Goal: Information Seeking & Learning: Learn about a topic

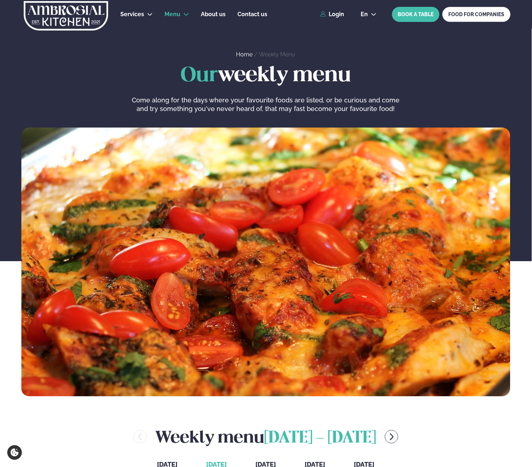
scroll to position [273, 1]
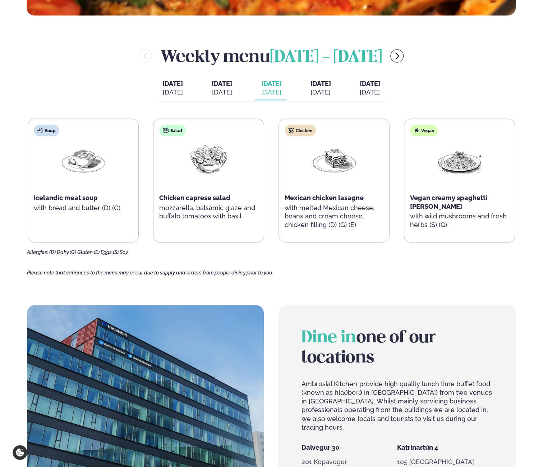
scroll to position [382, 1]
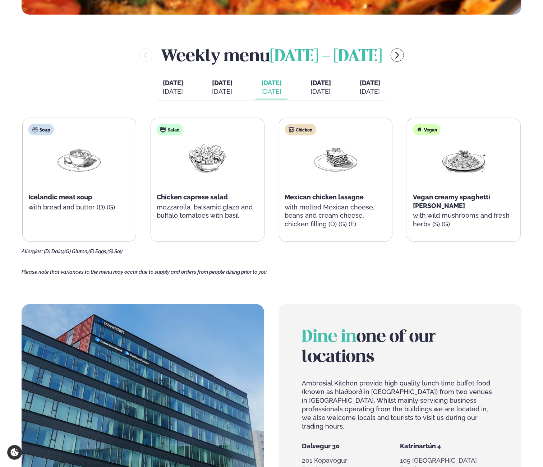
click at [326, 84] on span "[DATE]" at bounding box center [320, 83] width 20 height 8
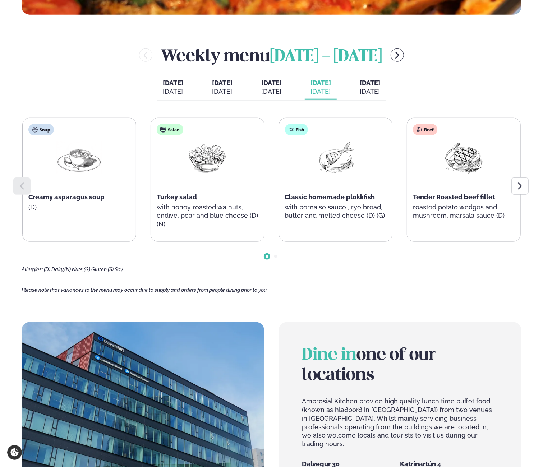
click at [283, 93] on button "[DATE] [PERSON_NAME]. [DATE]" at bounding box center [271, 88] width 32 height 24
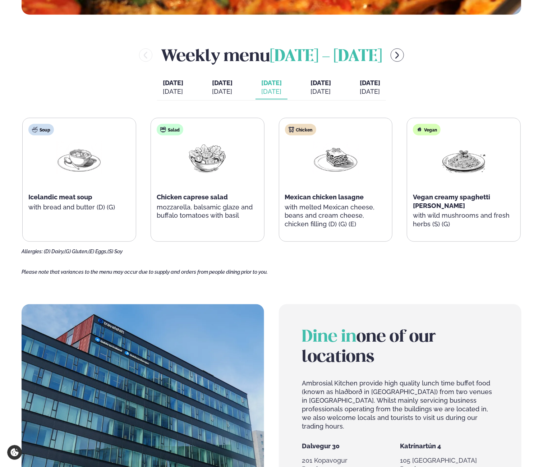
click at [229, 97] on button "[DATE] [DATE]" at bounding box center [222, 88] width 32 height 24
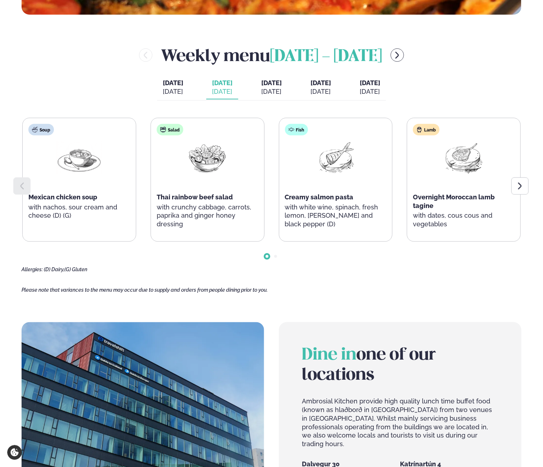
click at [274, 86] on span "[DATE]" at bounding box center [271, 83] width 20 height 9
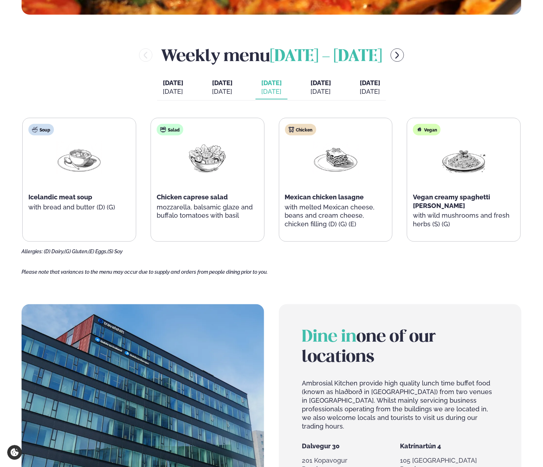
click at [328, 87] on button "[DATE] [DATE]" at bounding box center [321, 88] width 32 height 24
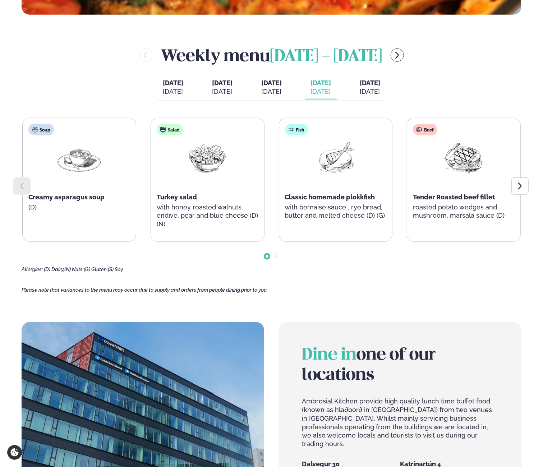
click at [380, 84] on span "[DATE]" at bounding box center [370, 83] width 20 height 8
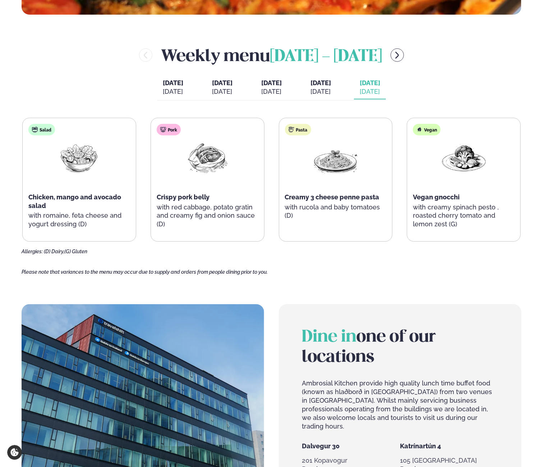
click at [268, 89] on div "[DATE]" at bounding box center [271, 91] width 20 height 9
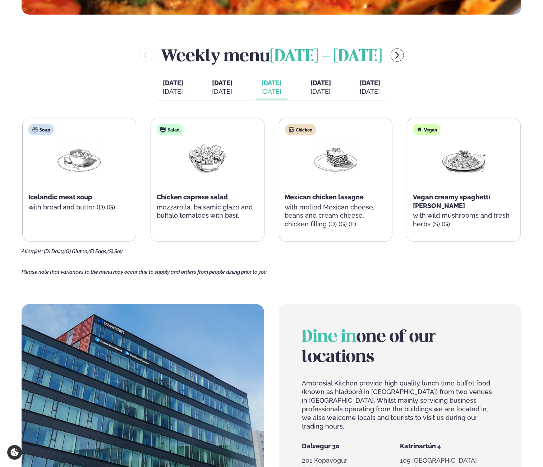
click at [330, 91] on div "[DATE]" at bounding box center [320, 91] width 20 height 9
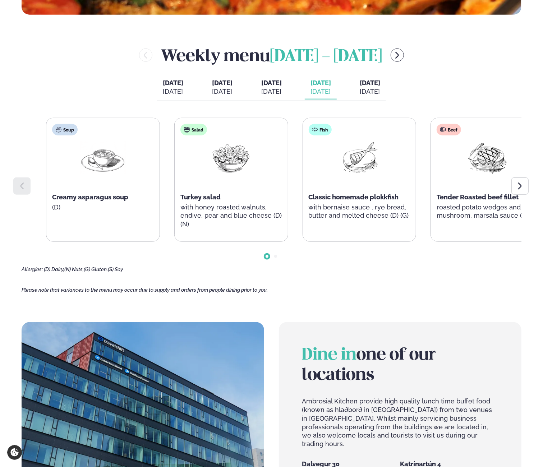
click at [258, 217] on p "with honey roasted walnuts, endive, pear and blue cheese (D) (N)" at bounding box center [231, 216] width 102 height 26
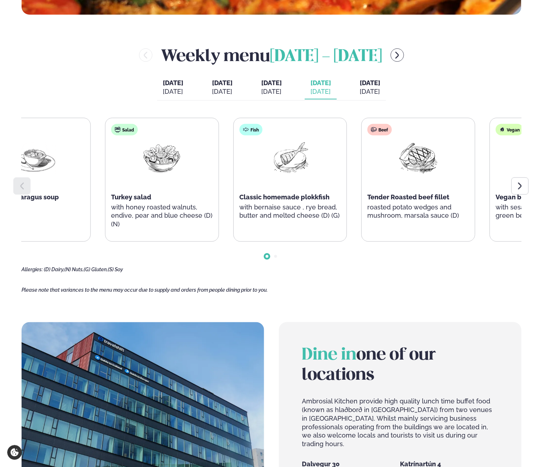
click at [208, 214] on p "with honey roasted walnuts, endive, pear and blue cheese (D) (N)" at bounding box center [162, 216] width 102 height 26
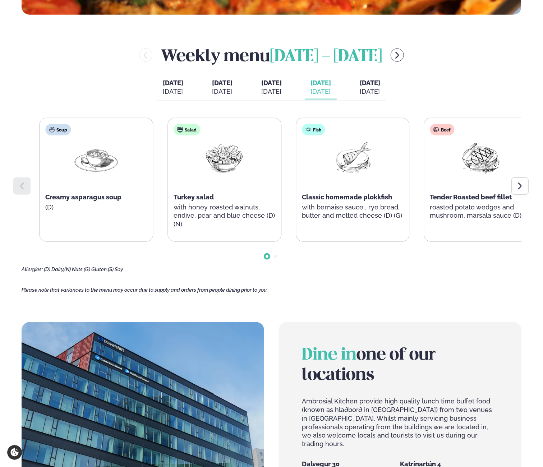
click at [243, 220] on p "with honey roasted walnuts, endive, pear and blue cheese (D) (N)" at bounding box center [225, 216] width 102 height 26
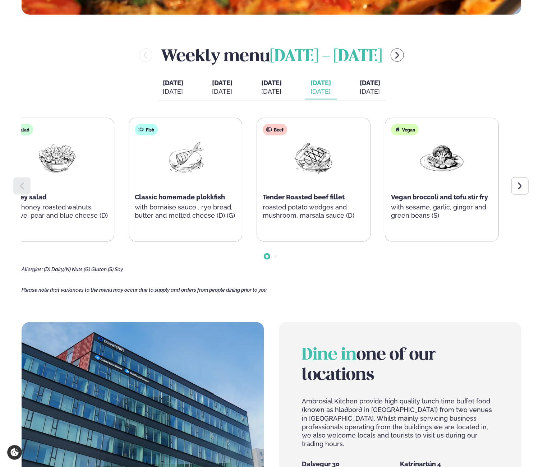
click at [263, 211] on p "roasted potato wedges and mushroom, marsala sauce (D)" at bounding box center [314, 211] width 102 height 17
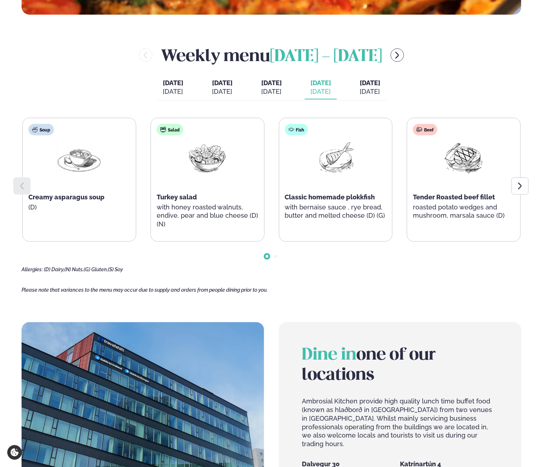
click at [349, 191] on div "Fish Classic homemade plokkfish with bernaise sauce , rye bread, butter and mel…" at bounding box center [335, 175] width 113 height 115
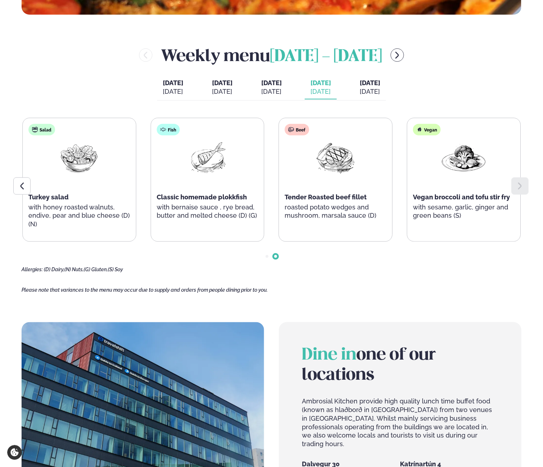
click at [234, 203] on p "with bernaise sauce , rye bread, butter and melted cheese (D) (G)" at bounding box center [208, 211] width 102 height 17
click at [393, 230] on div "Beef Tender Roasted beef fillet roasted potato wedges and mushroom, marsala sau…" at bounding box center [336, 175] width 113 height 115
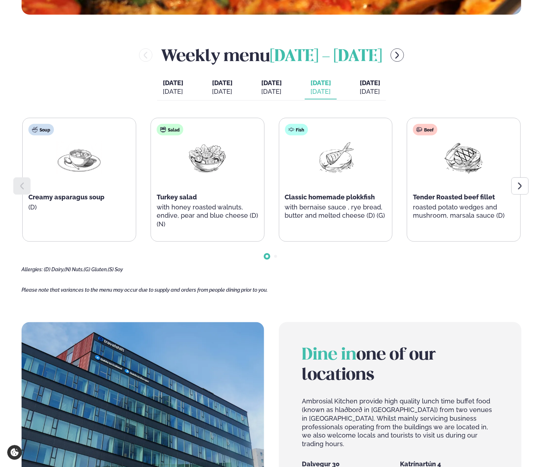
click at [446, 216] on p "roasted potato wedges and mushroom, marsala sauce (D)" at bounding box center [464, 211] width 102 height 17
click at [373, 86] on span "[DATE]" at bounding box center [370, 83] width 20 height 8
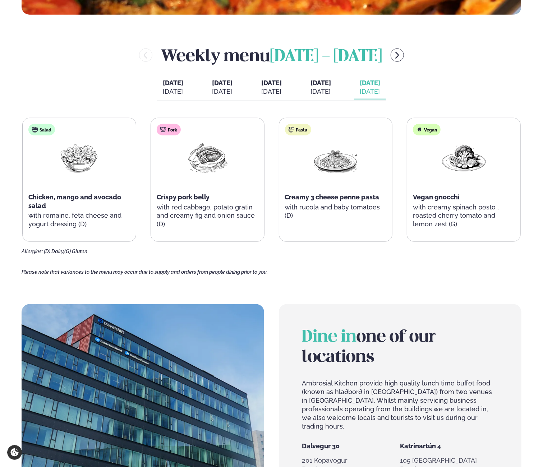
click at [212, 88] on div "[DATE]" at bounding box center [222, 91] width 20 height 9
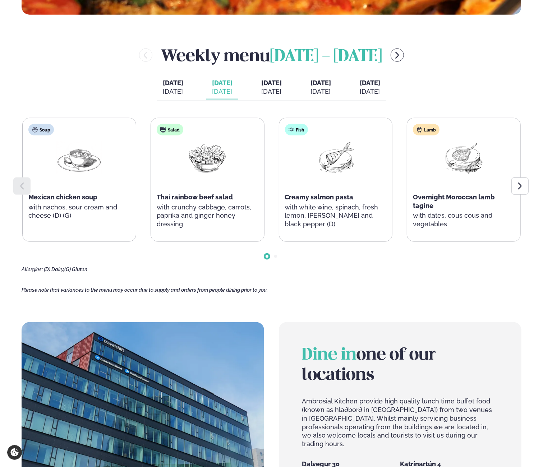
click at [171, 94] on div "[DATE]" at bounding box center [173, 91] width 20 height 9
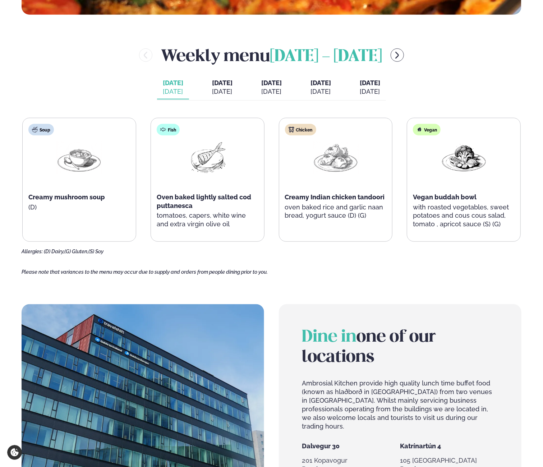
click at [228, 90] on div "[DATE]" at bounding box center [222, 91] width 20 height 9
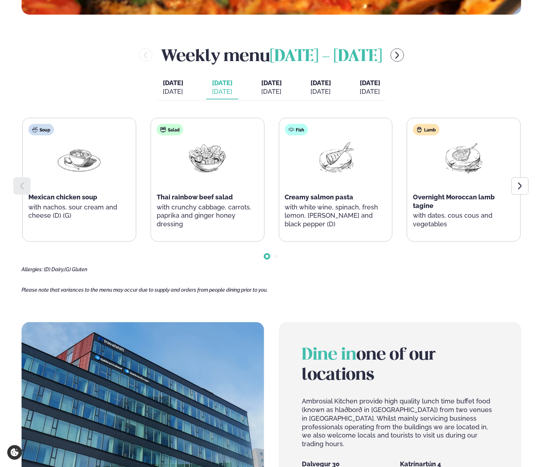
click at [282, 84] on button "[DATE] [PERSON_NAME]. [DATE]" at bounding box center [271, 88] width 32 height 24
